Goal: Answer question/provide support

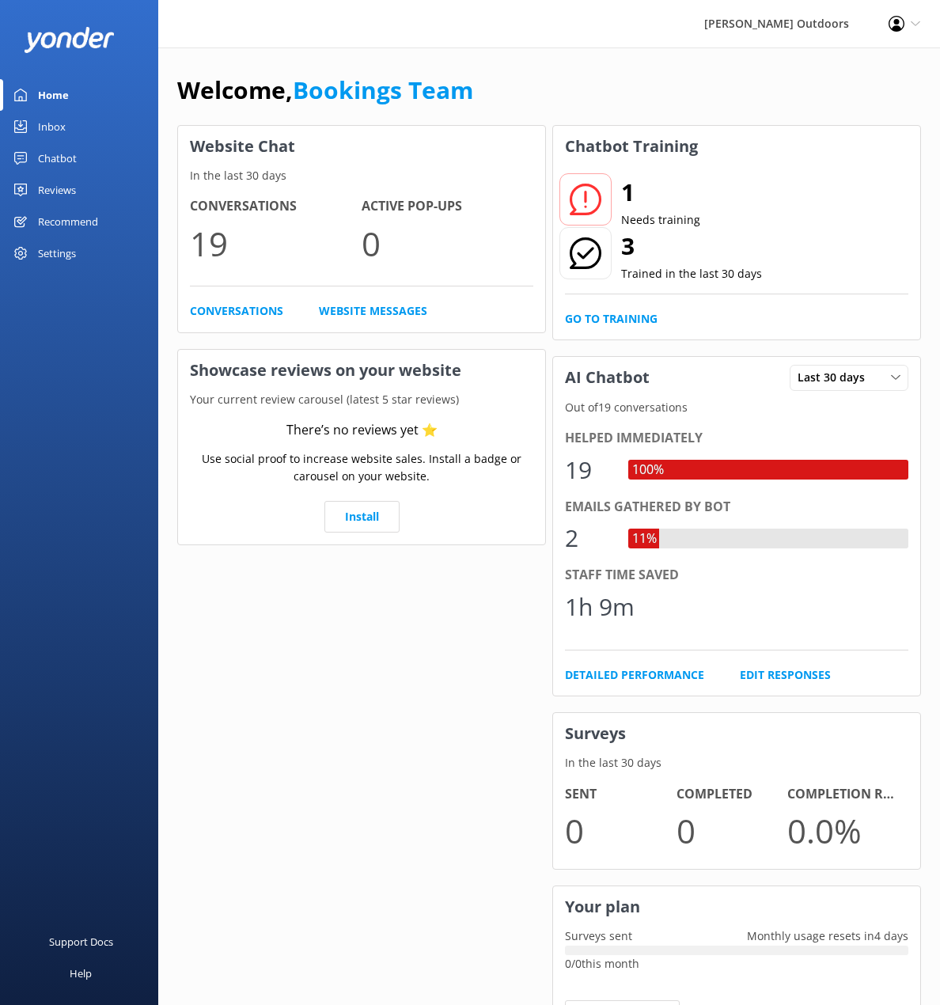
click at [62, 157] on div "Chatbot" at bounding box center [57, 158] width 39 height 32
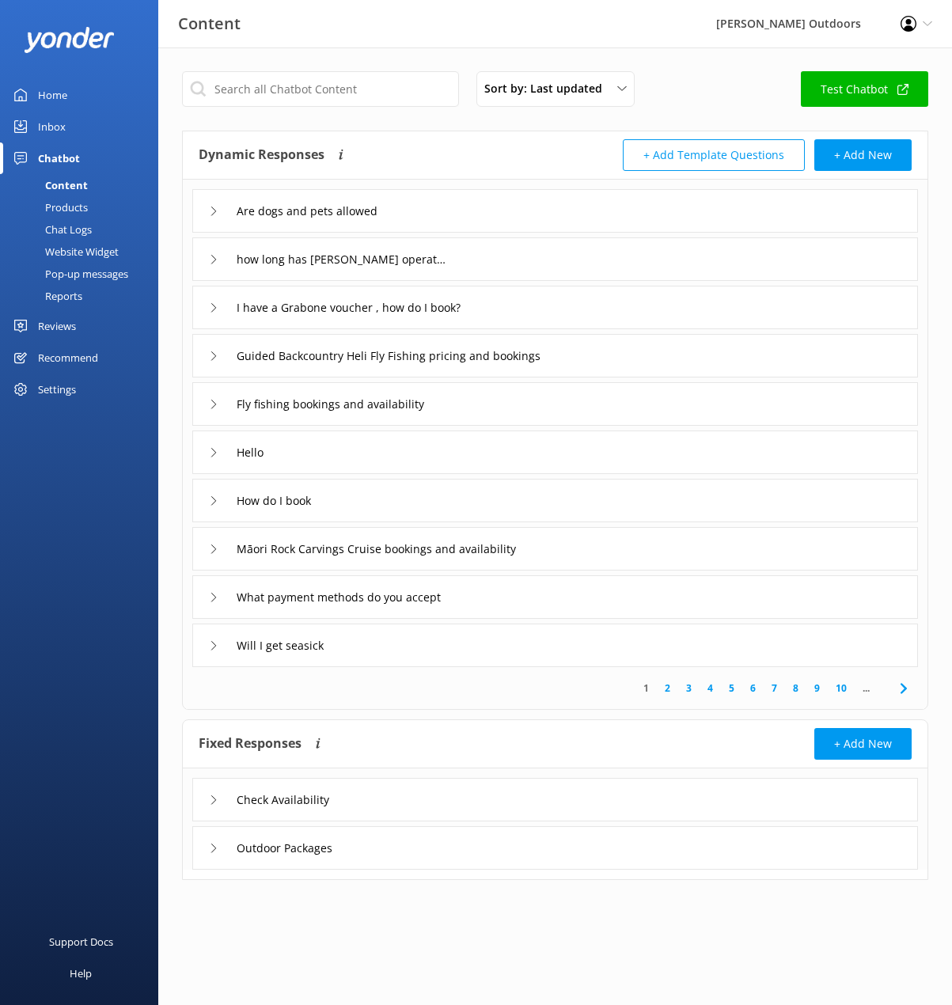
click at [52, 125] on div "Inbox" at bounding box center [52, 127] width 28 height 32
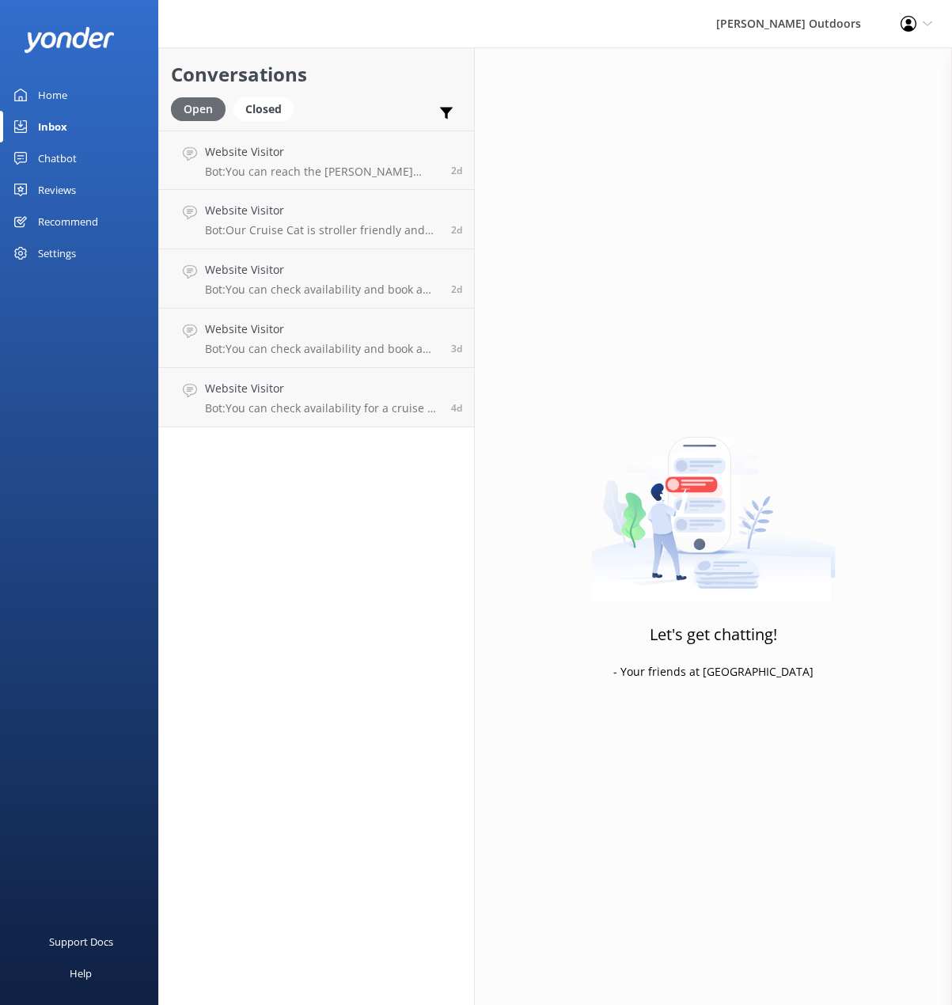
click at [198, 110] on div "Open" at bounding box center [198, 109] width 55 height 24
